Goal: Information Seeking & Learning: Learn about a topic

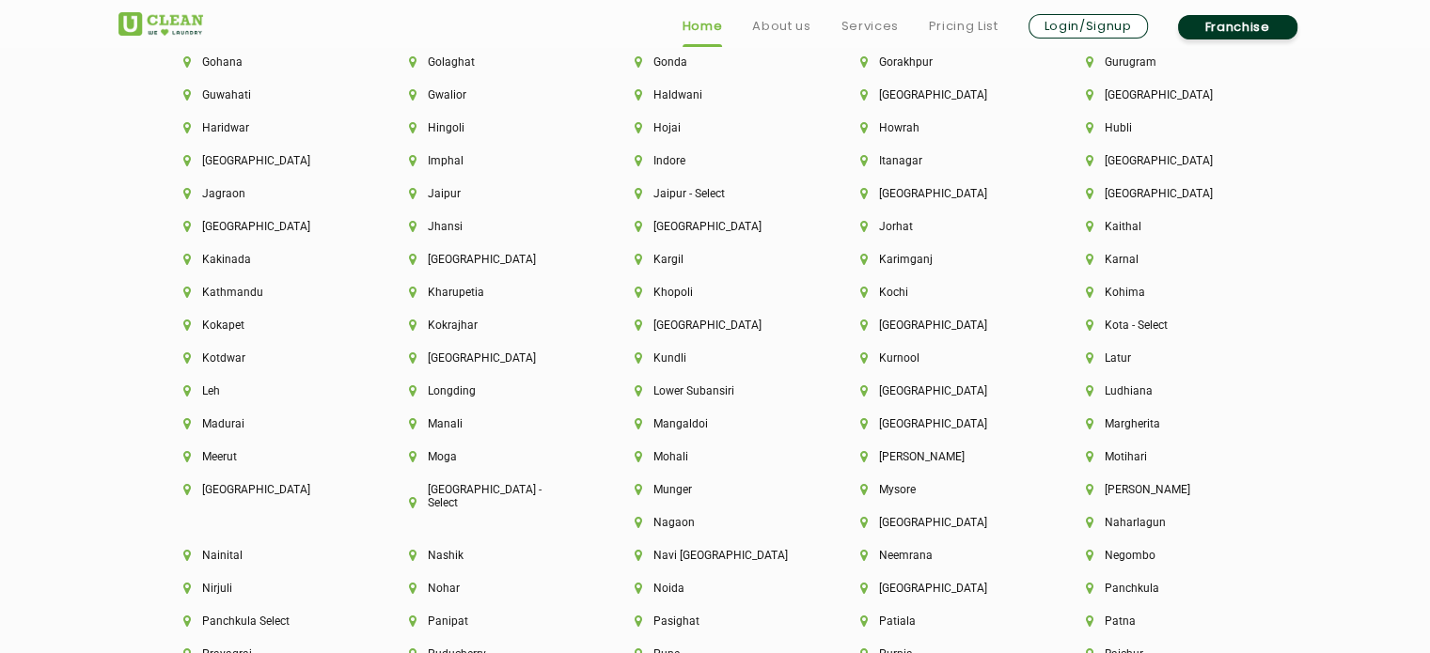
scroll to position [4597, 0]
click at [884, 396] on li "[GEOGRAPHIC_DATA]" at bounding box center [941, 389] width 162 height 13
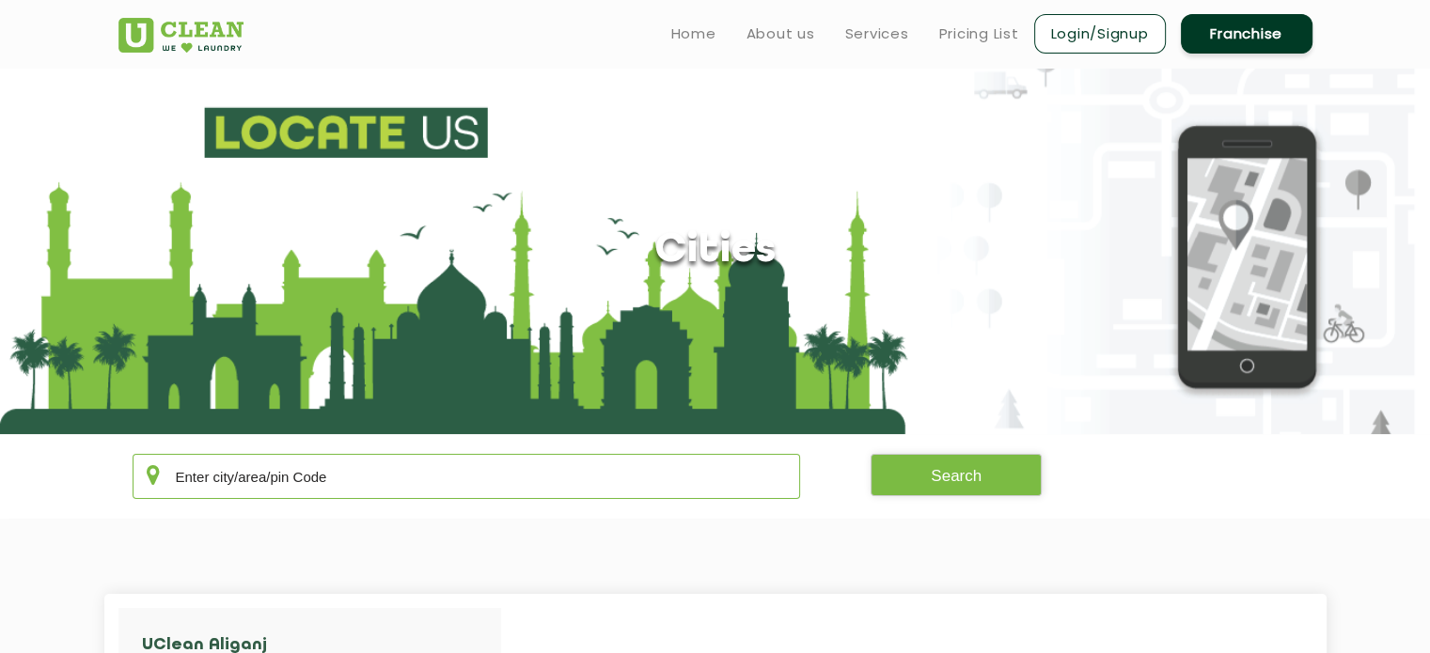
click at [429, 483] on input "text" at bounding box center [467, 476] width 668 height 45
type input "226024"
click at [1004, 480] on button "Search" at bounding box center [955, 475] width 171 height 42
click at [1003, 38] on link "Pricing List" at bounding box center [979, 34] width 80 height 23
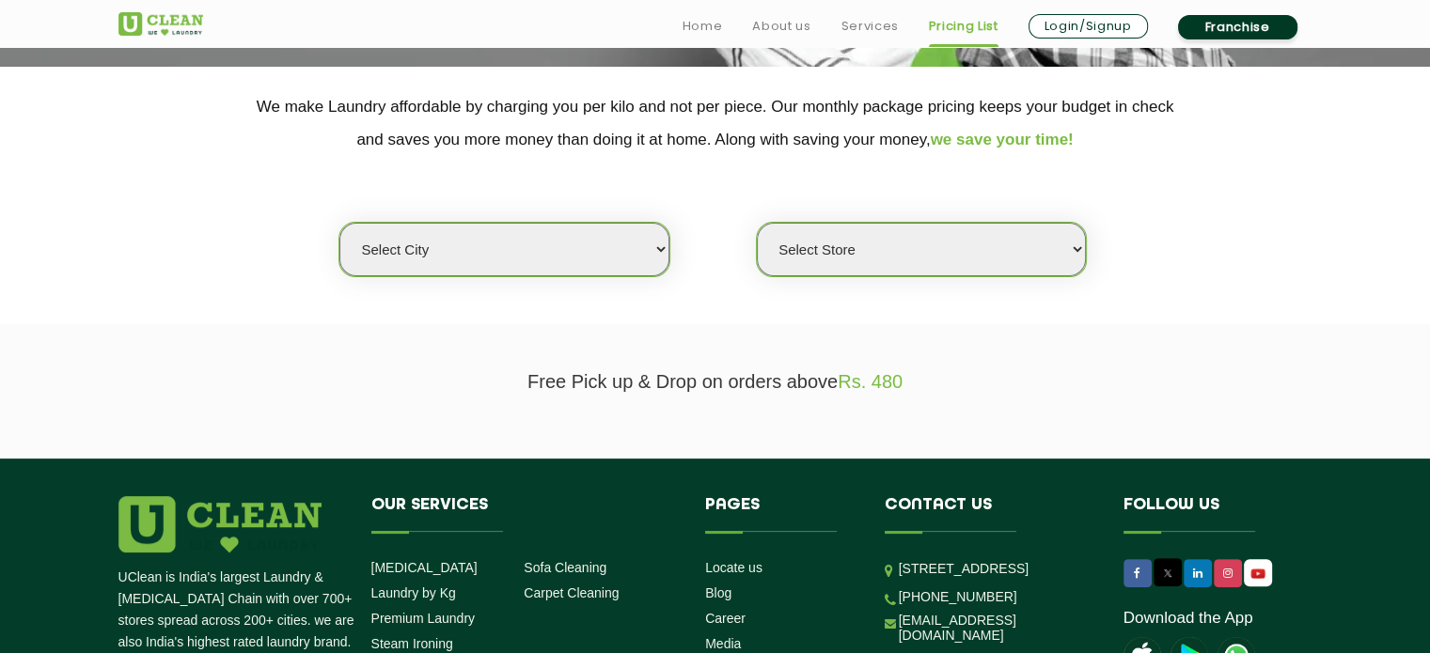
scroll to position [371, 0]
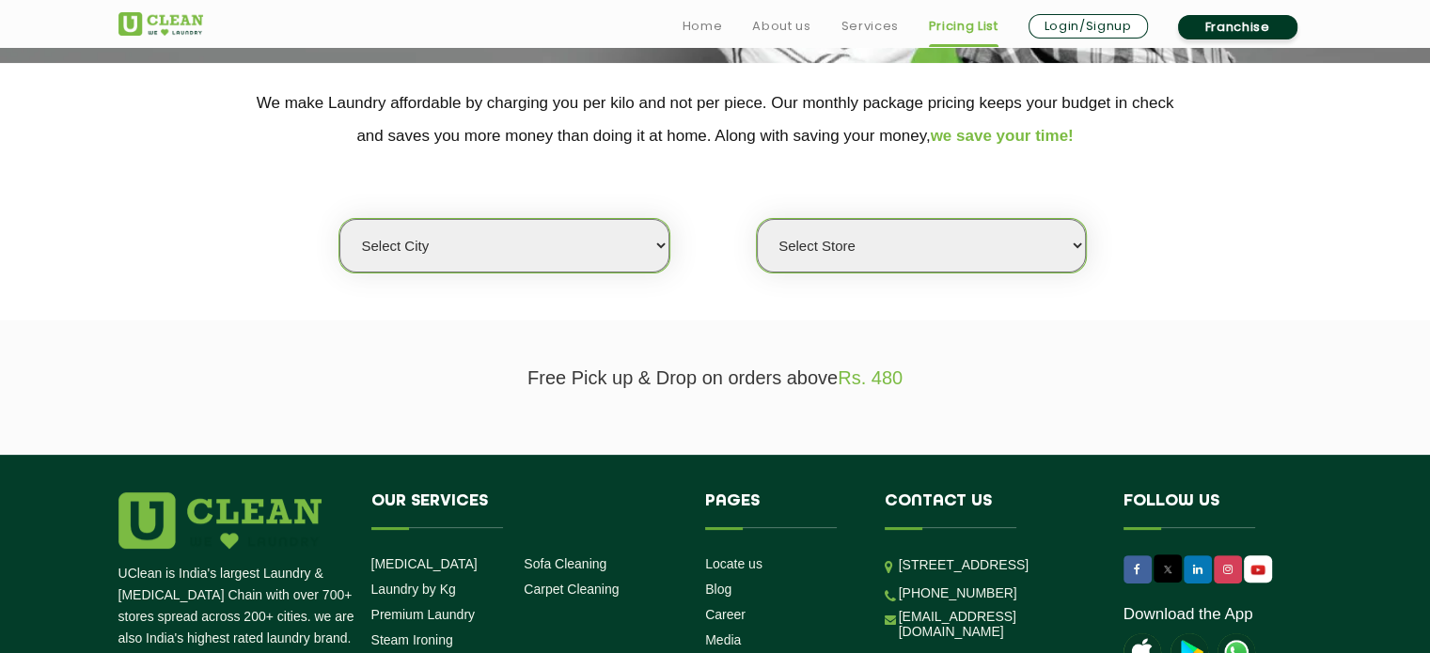
click at [625, 242] on select "Select city Aalo Abu Dhabi Agartala Agra Ahmedabad Akola Aligarh Alwar - UClean…" at bounding box center [503, 246] width 329 height 54
select select "14"
click at [339, 219] on select "Select city Aalo Abu Dhabi Agartala Agra Ahmedabad Akola Aligarh Alwar - UClean…" at bounding box center [503, 246] width 329 height 54
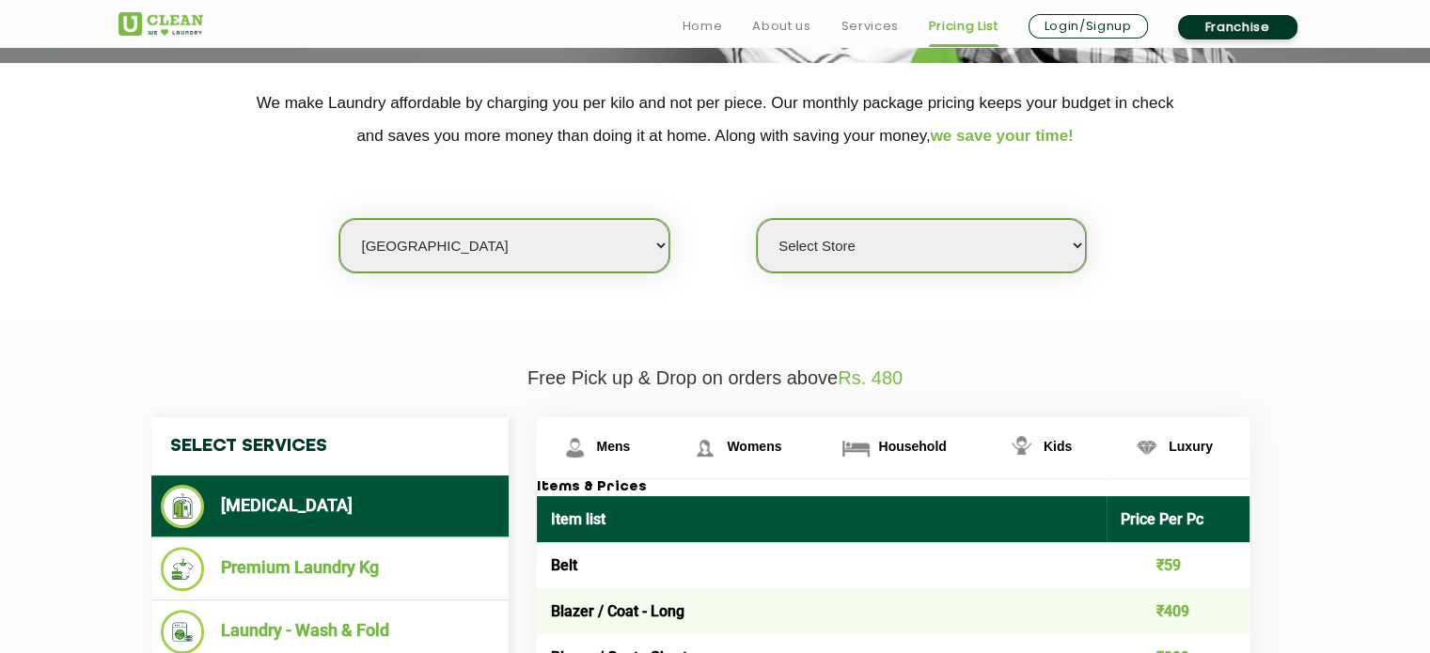
click at [893, 255] on select "Select Store UClean Aliganj UClean Hazratganj Lucknow UClean Gomti Nagar Ext UC…" at bounding box center [921, 246] width 329 height 54
select select "116"
click at [757, 219] on select "Select Store UClean Aliganj UClean Hazratganj Lucknow UClean Gomti Nagar Ext UC…" at bounding box center [921, 246] width 329 height 54
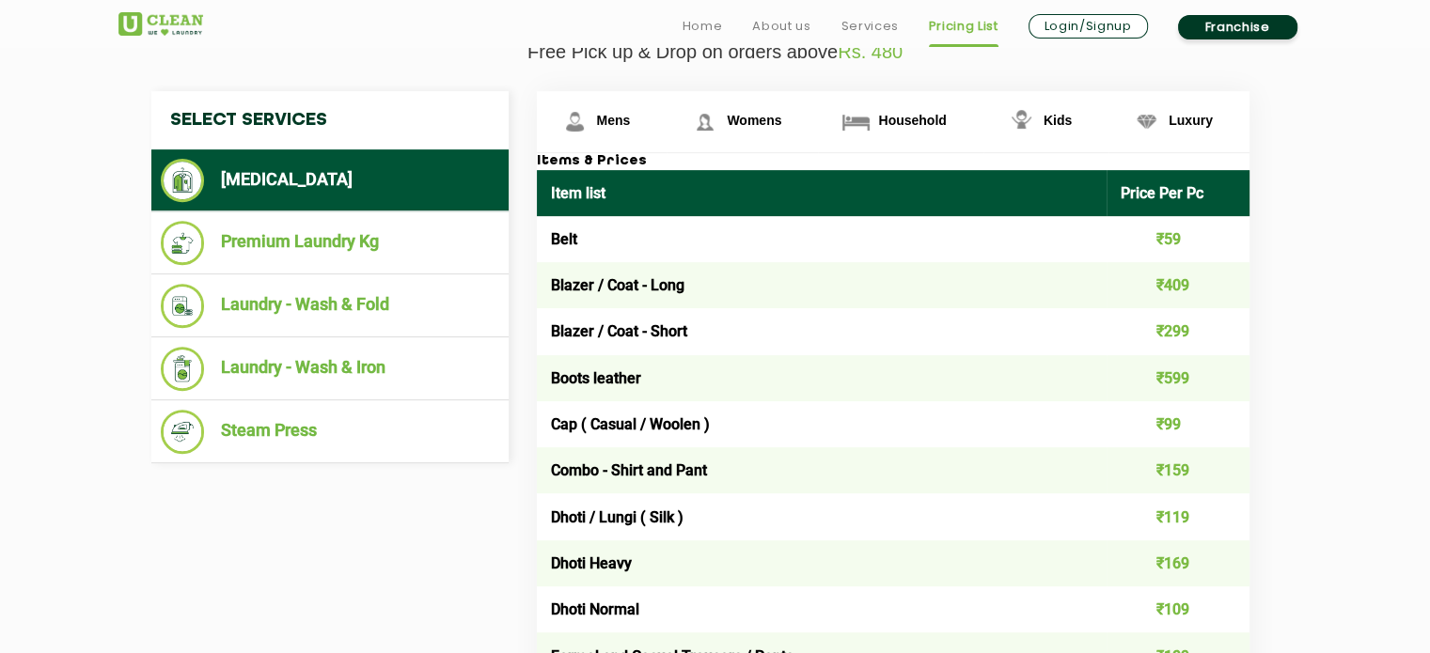
scroll to position [692, 0]
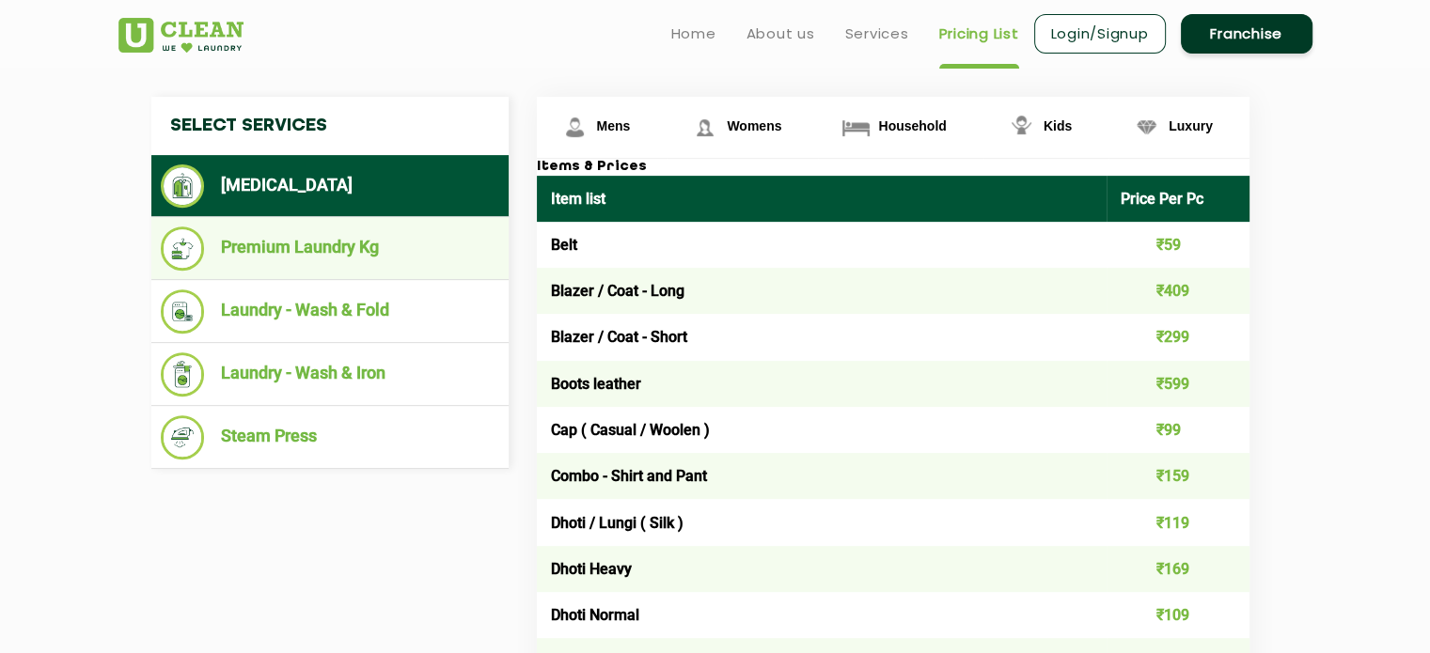
click at [314, 250] on li "Premium Laundry Kg" at bounding box center [330, 249] width 338 height 44
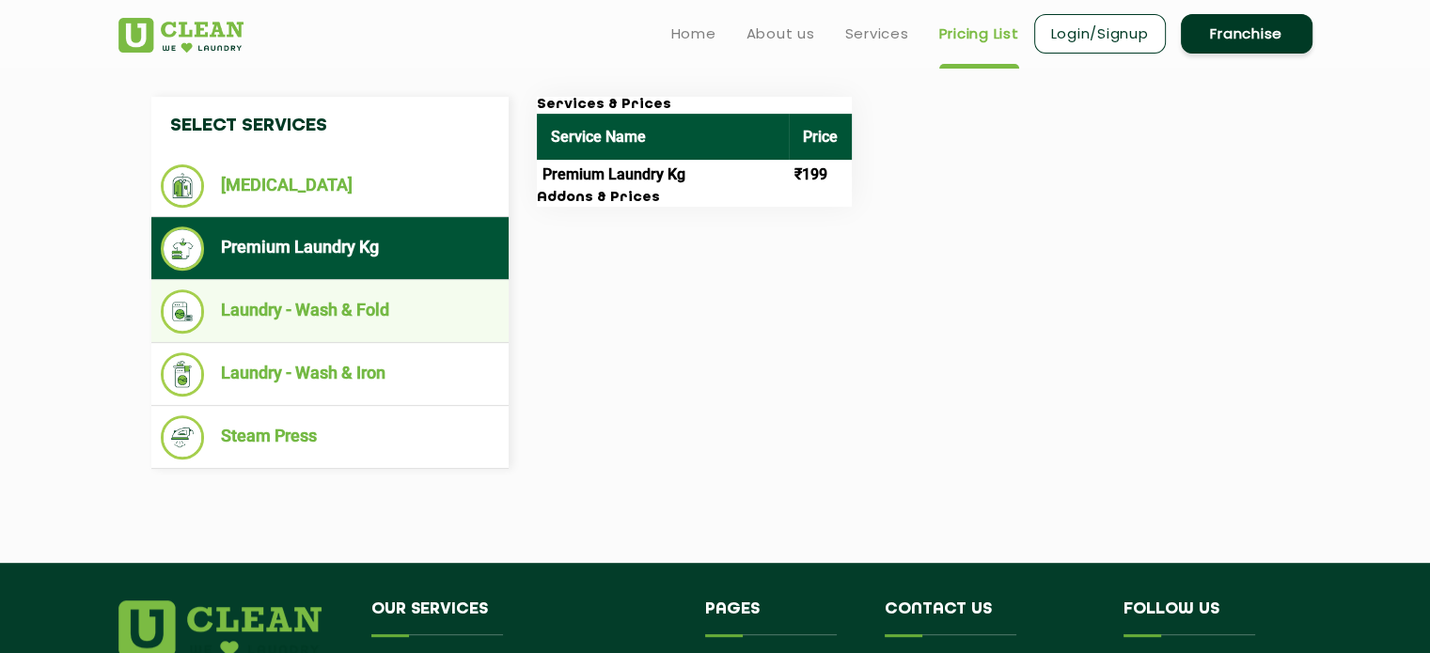
click at [388, 293] on li "Laundry - Wash & Fold" at bounding box center [330, 312] width 338 height 44
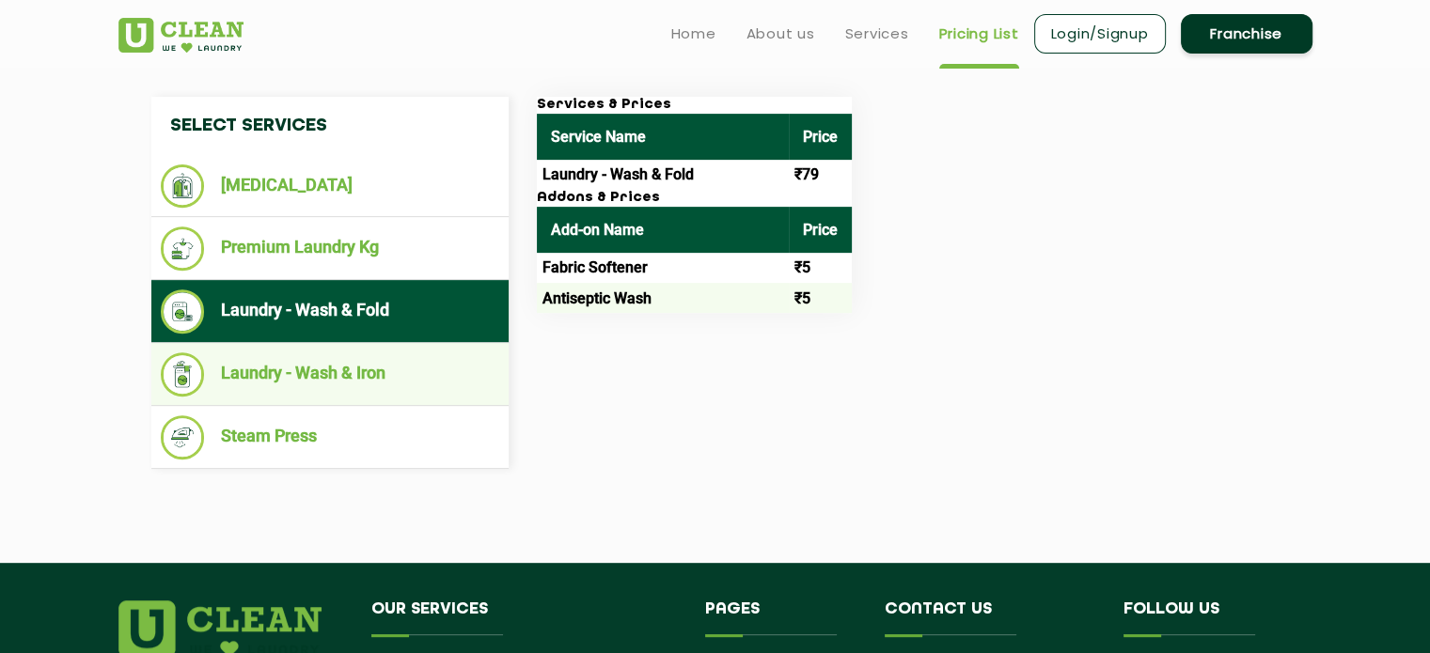
click at [373, 363] on li "Laundry - Wash & Iron" at bounding box center [330, 374] width 338 height 44
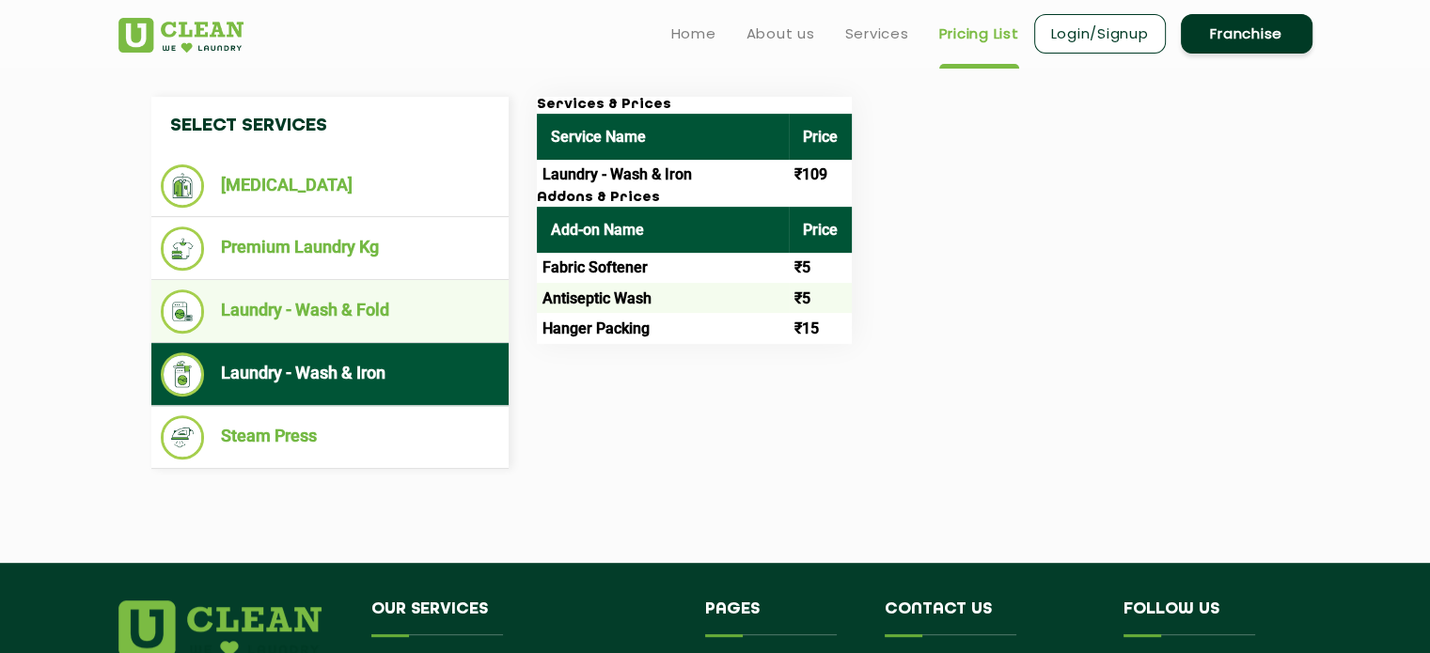
click at [345, 323] on li "Laundry - Wash & Fold" at bounding box center [330, 312] width 338 height 44
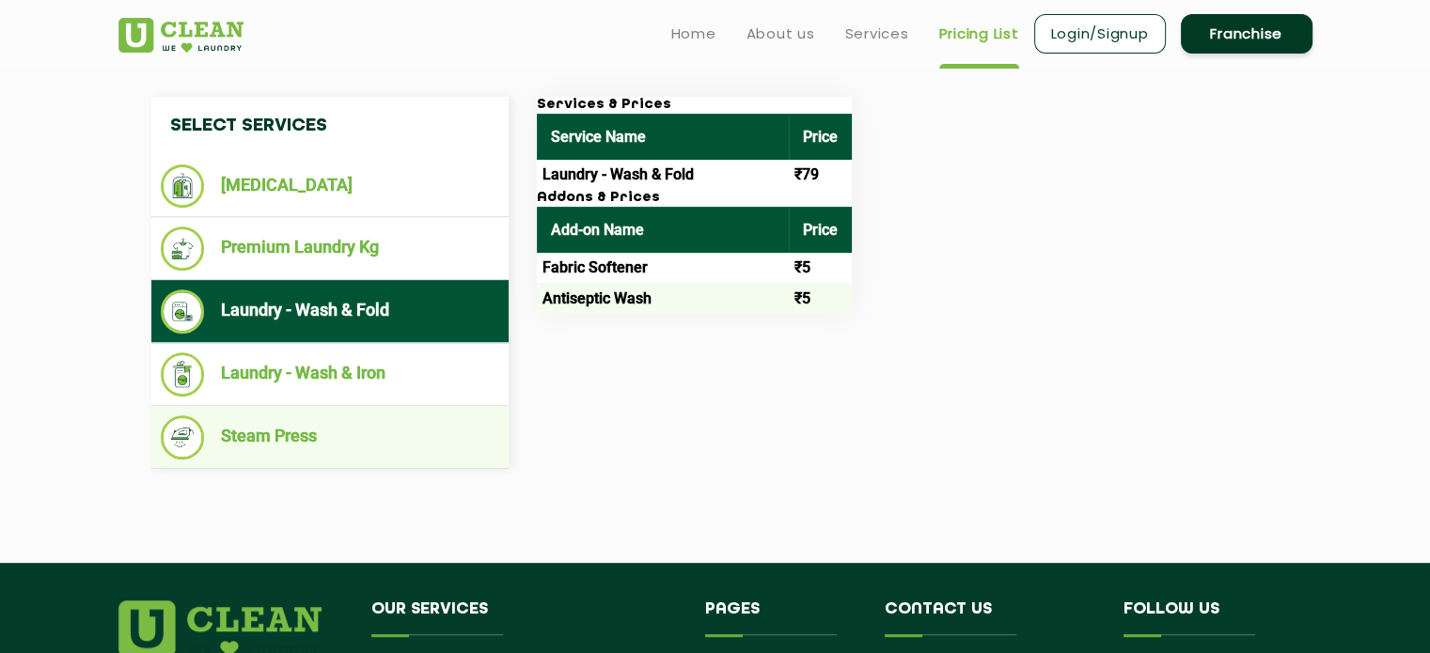
click at [327, 437] on li "Steam Press" at bounding box center [330, 437] width 338 height 44
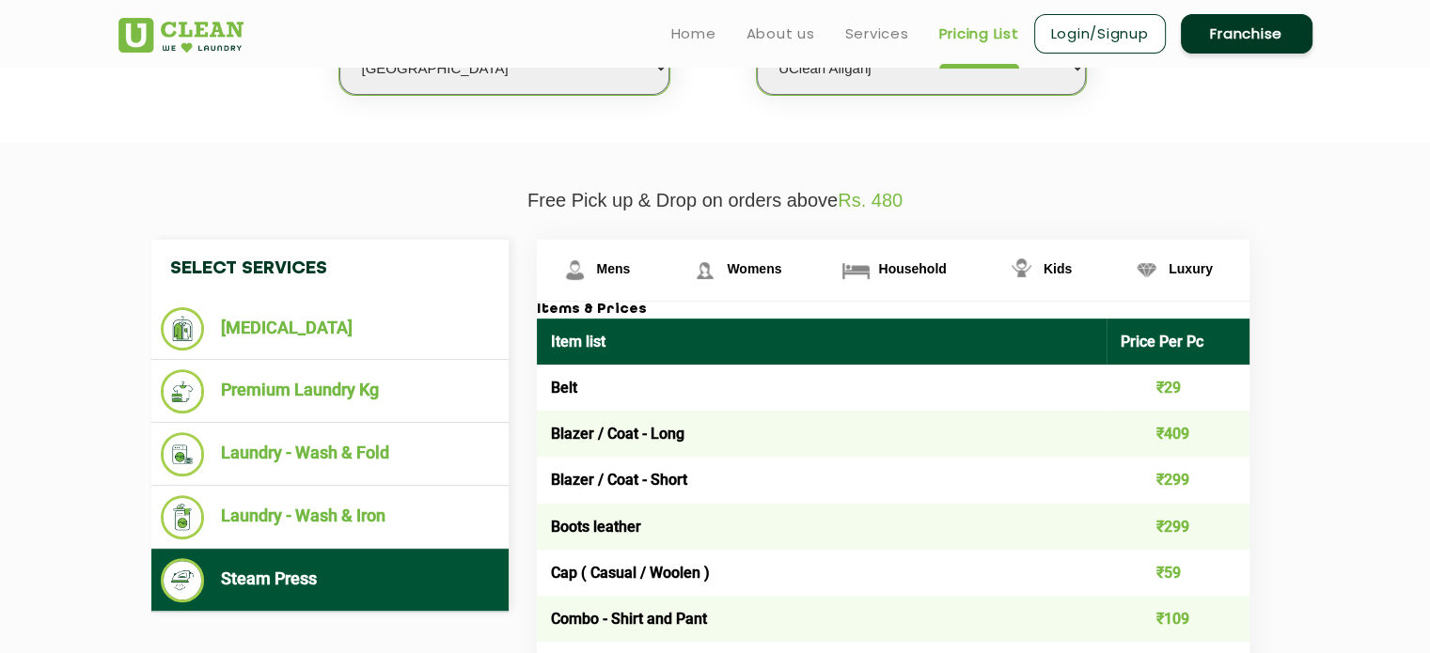
scroll to position [538, 0]
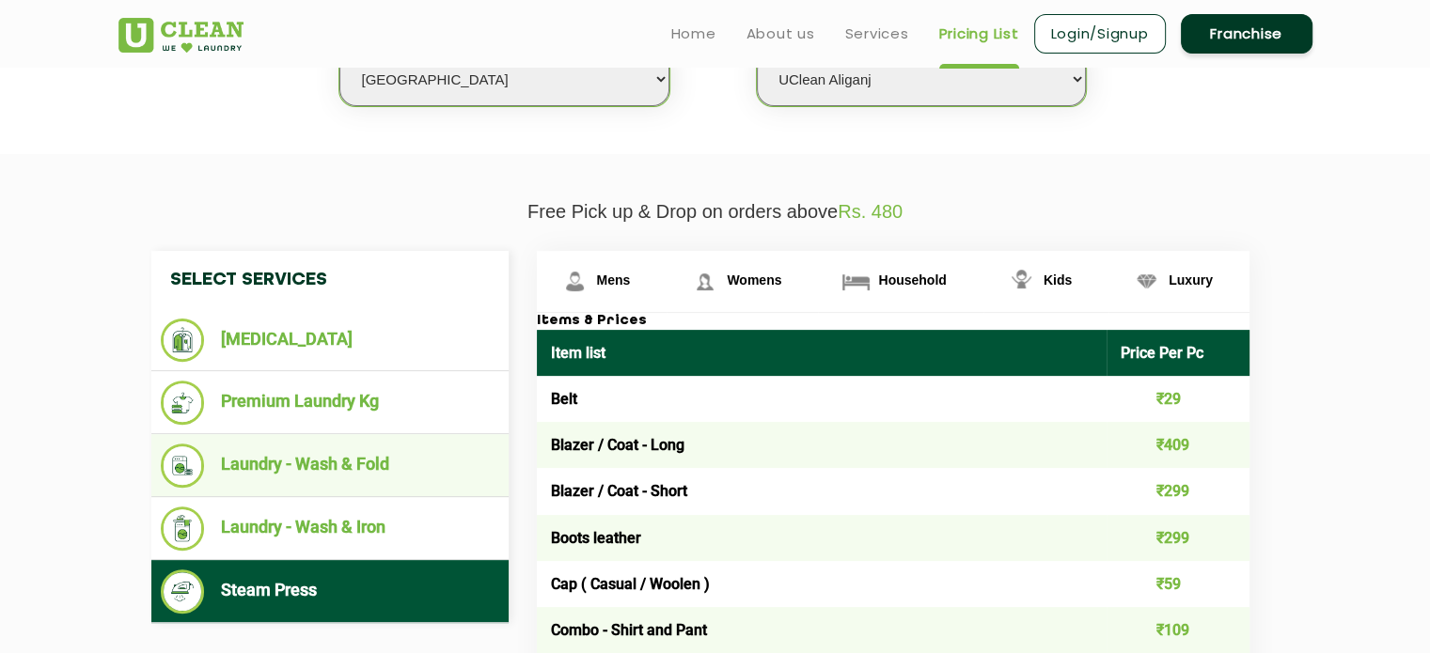
click at [376, 459] on li "Laundry - Wash & Fold" at bounding box center [330, 466] width 338 height 44
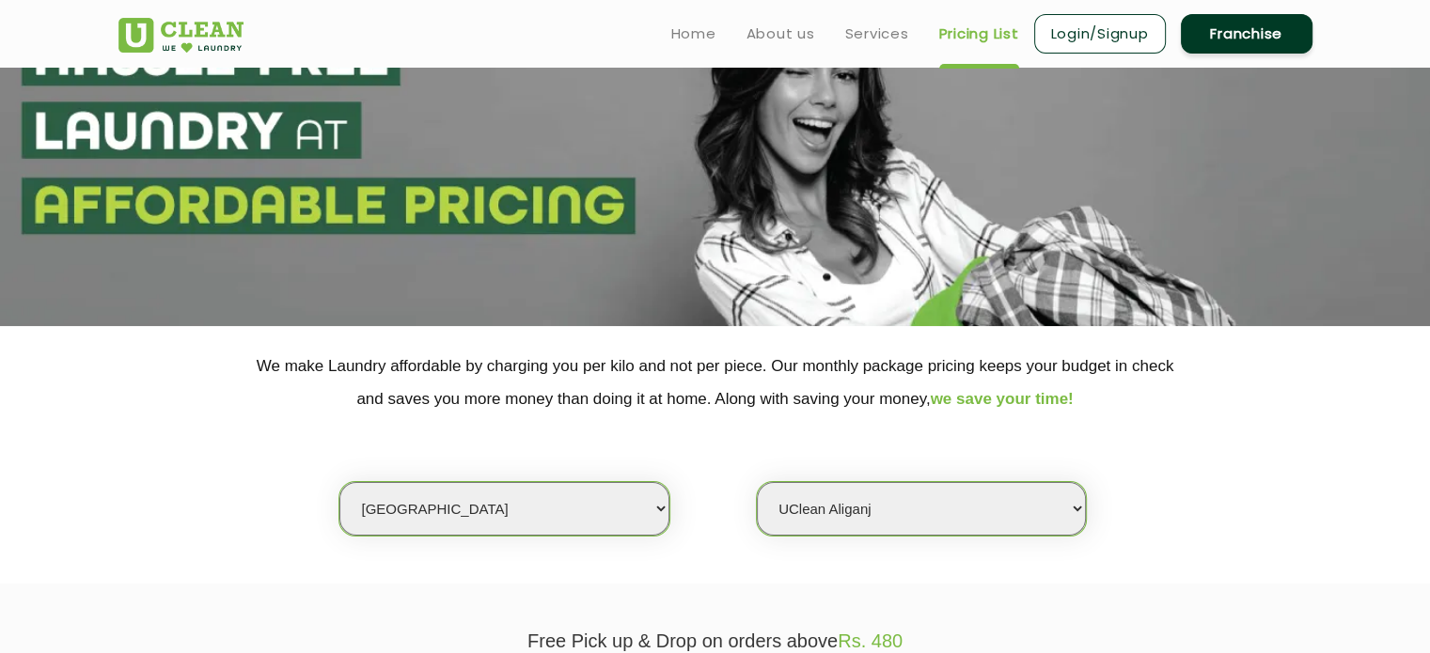
scroll to position [81, 0]
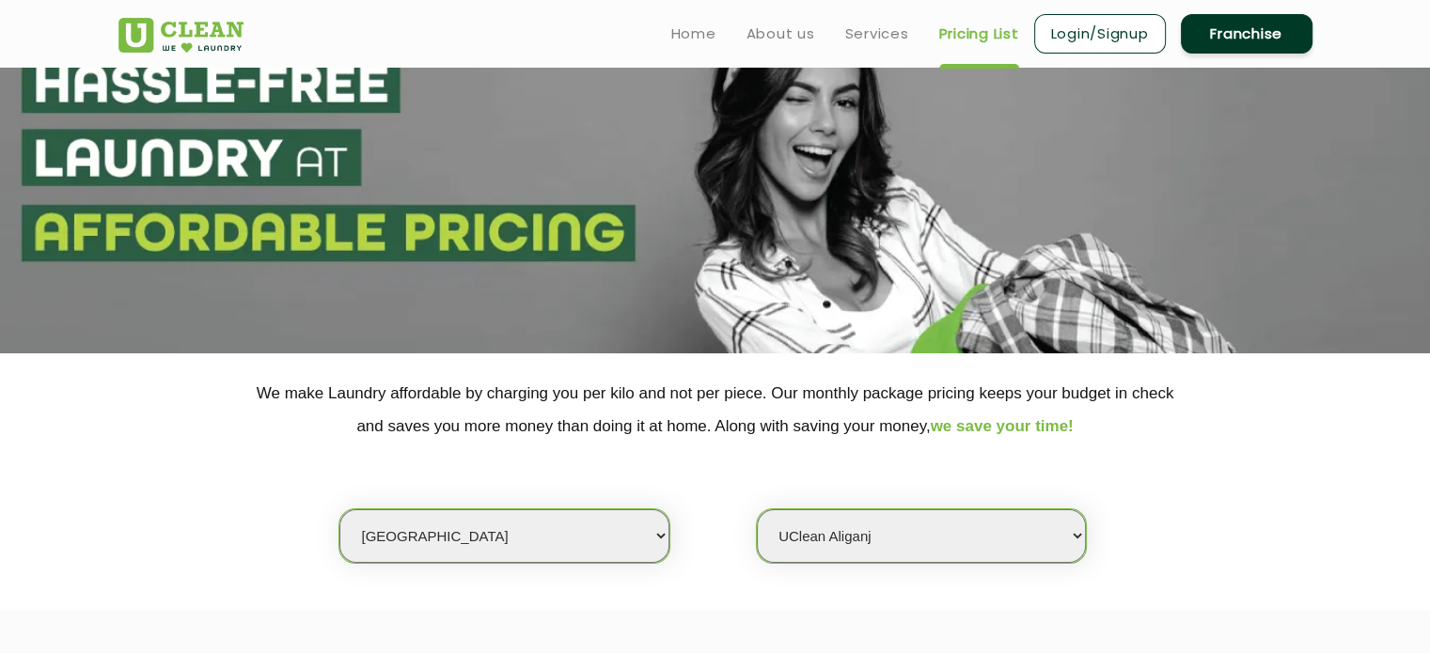
click at [1232, 23] on link "Franchise" at bounding box center [1247, 33] width 132 height 39
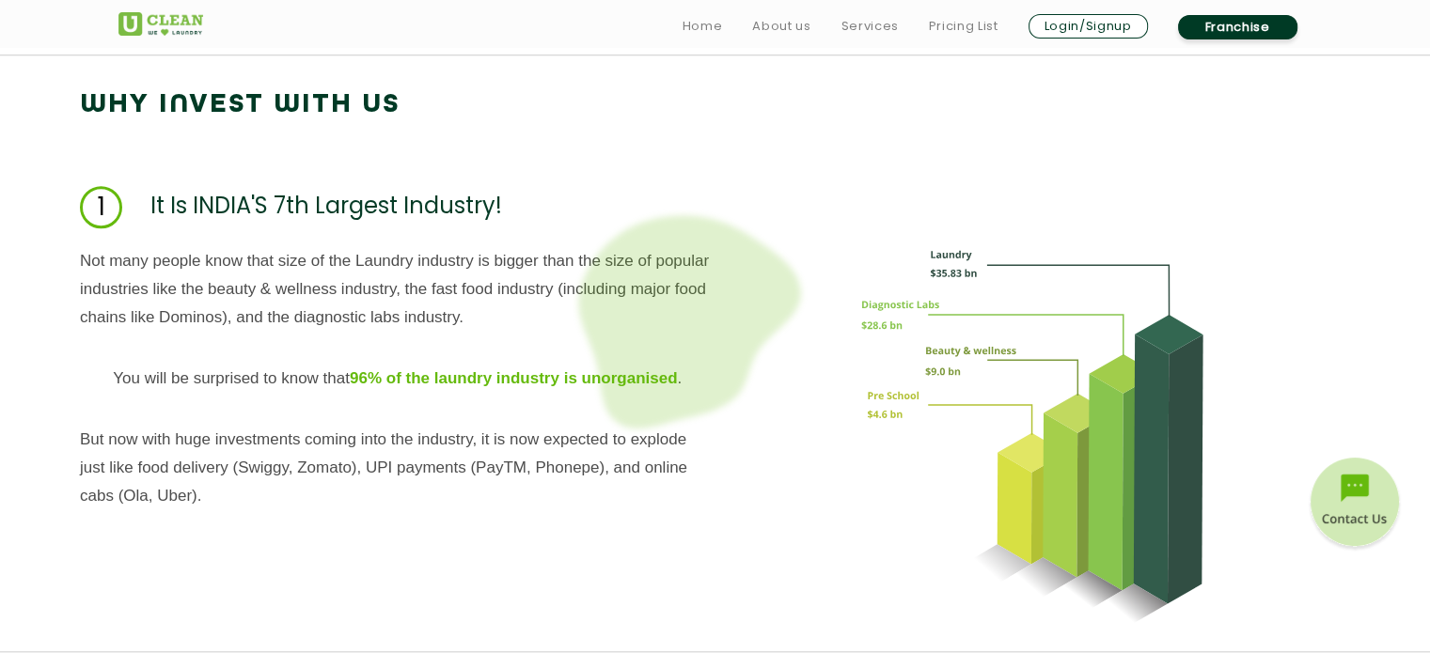
scroll to position [1803, 0]
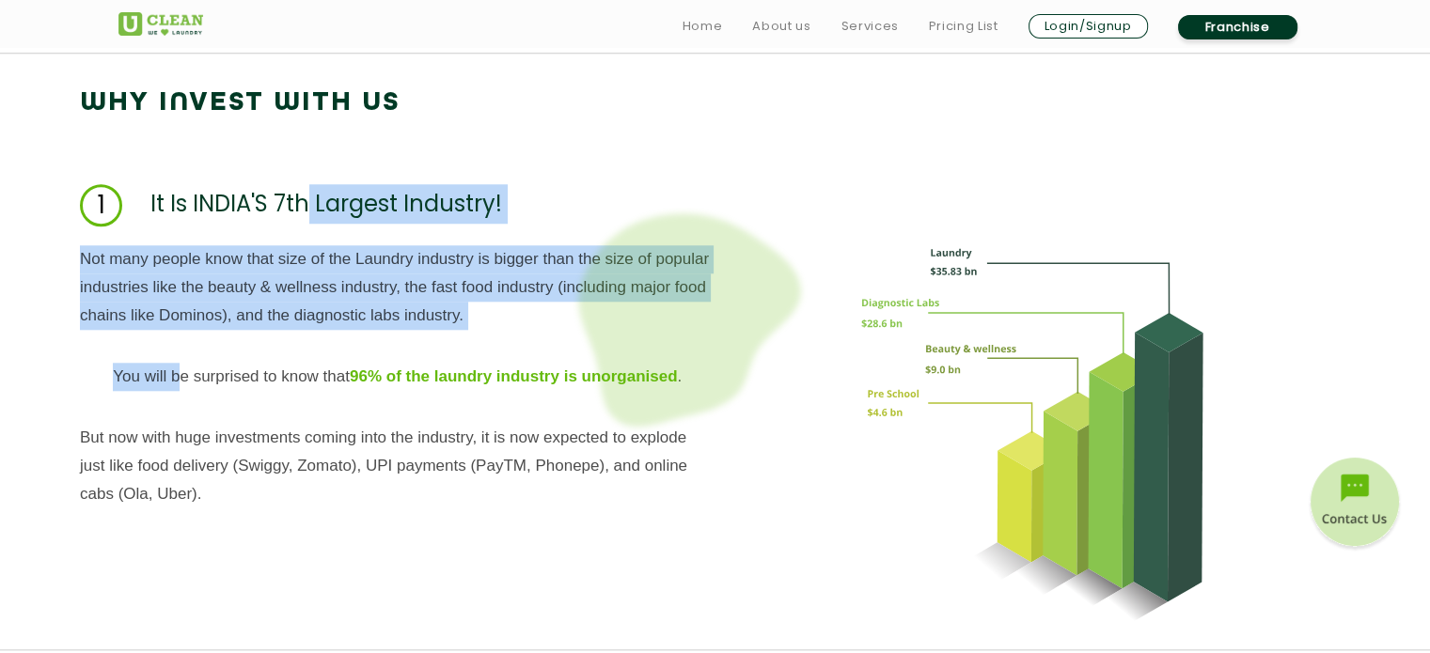
drag, startPoint x: 181, startPoint y: 352, endPoint x: 305, endPoint y: 223, distance: 178.8
click at [305, 223] on div "WHY INVEST WITH US 1 It Is INDIA'S 7th Largest Industry! Not many people know t…" at bounding box center [715, 341] width 1430 height 597
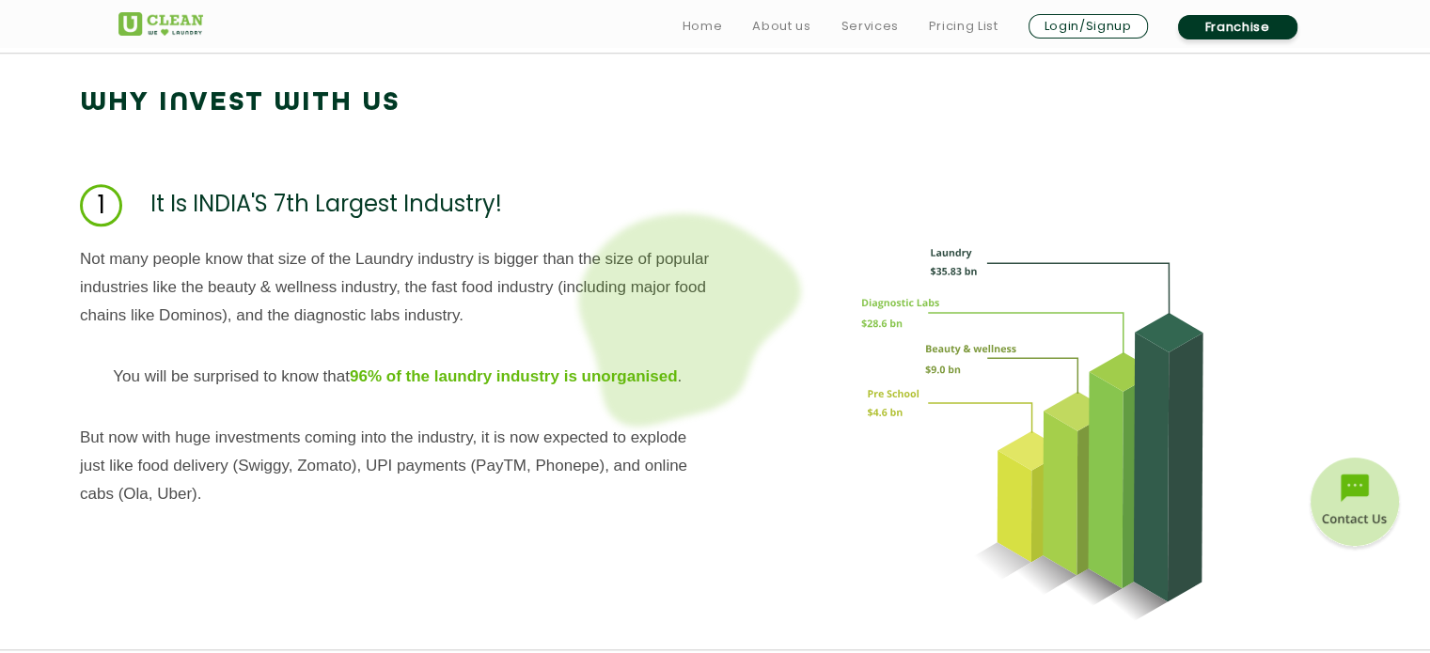
click at [535, 502] on p "But now with huge investments coming into the industry, it is now expected to e…" at bounding box center [397, 466] width 635 height 85
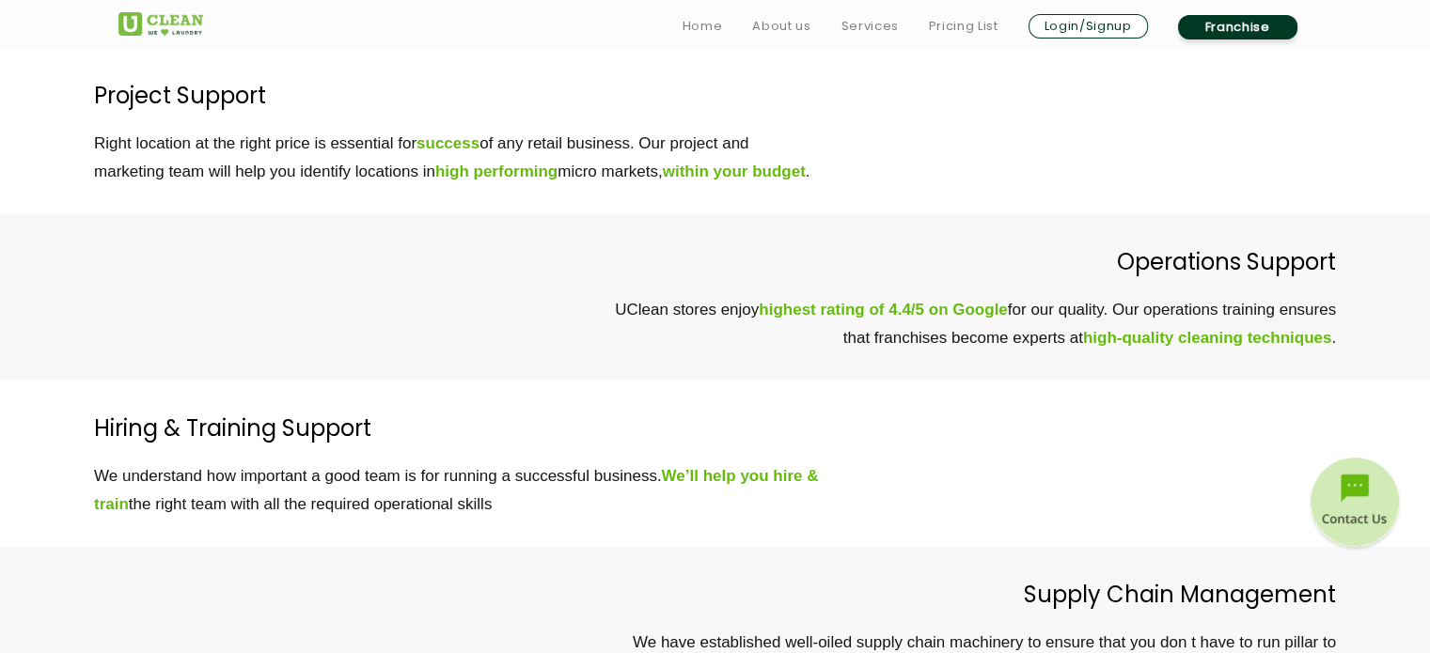
scroll to position [5219, 0]
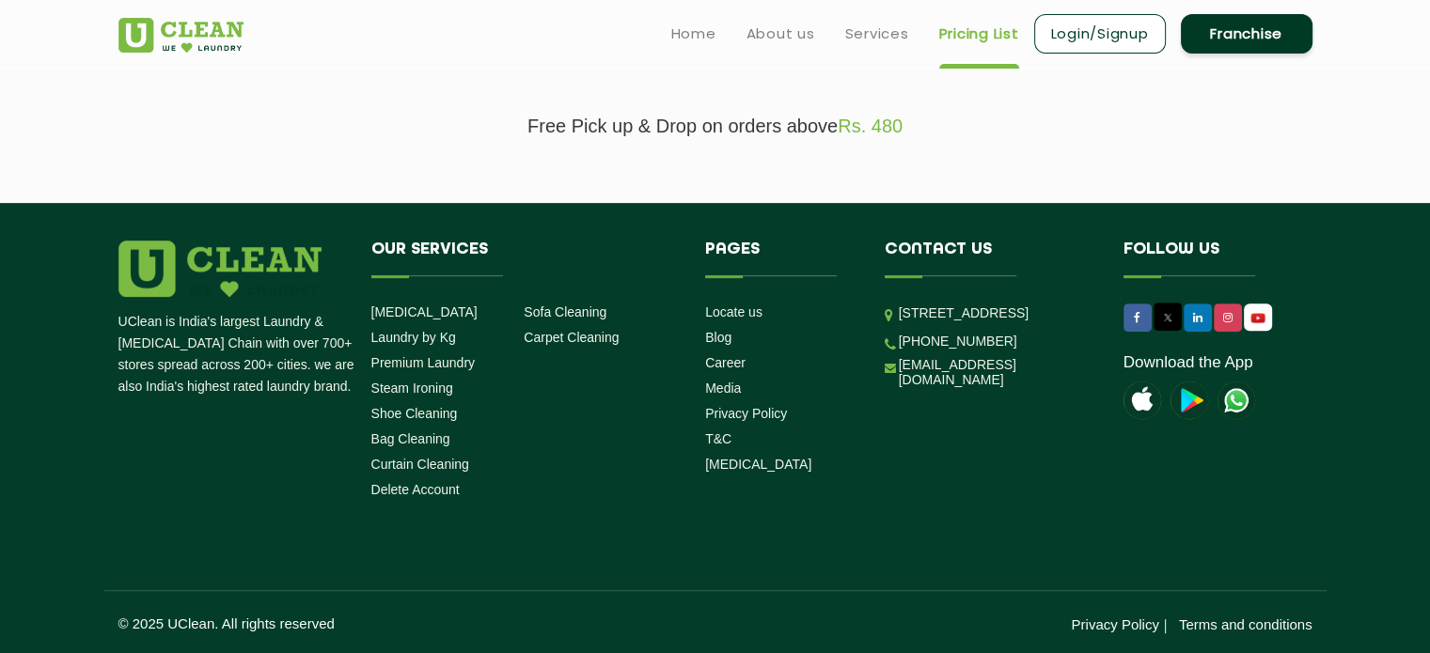
scroll to position [81, 0]
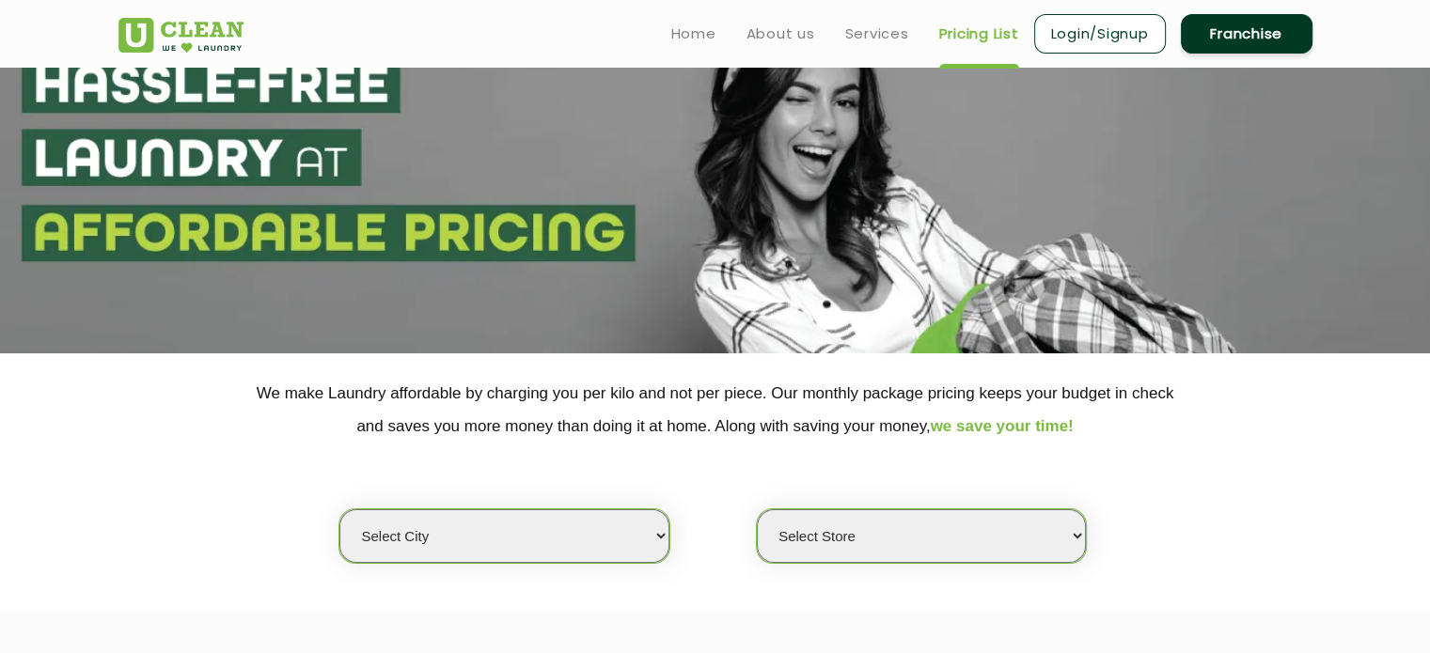
select select "0"
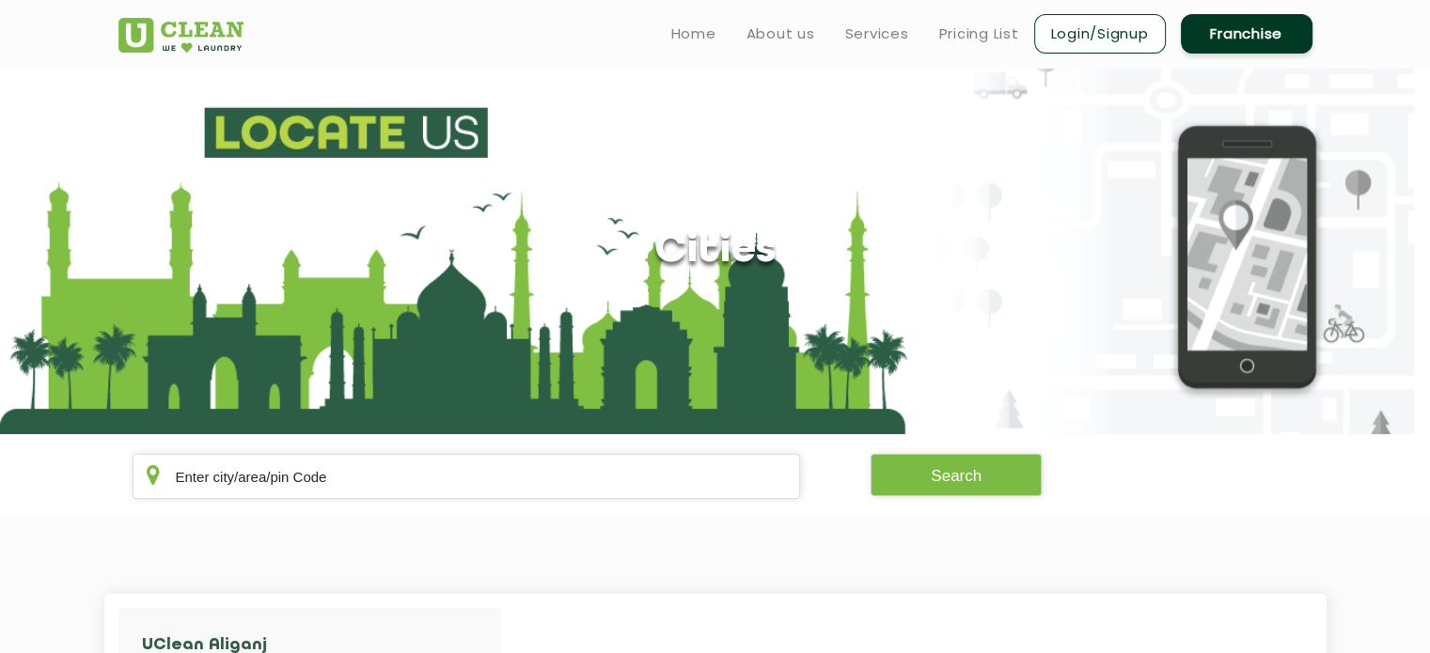
scroll to position [3267, 0]
